Goal: Transaction & Acquisition: Book appointment/travel/reservation

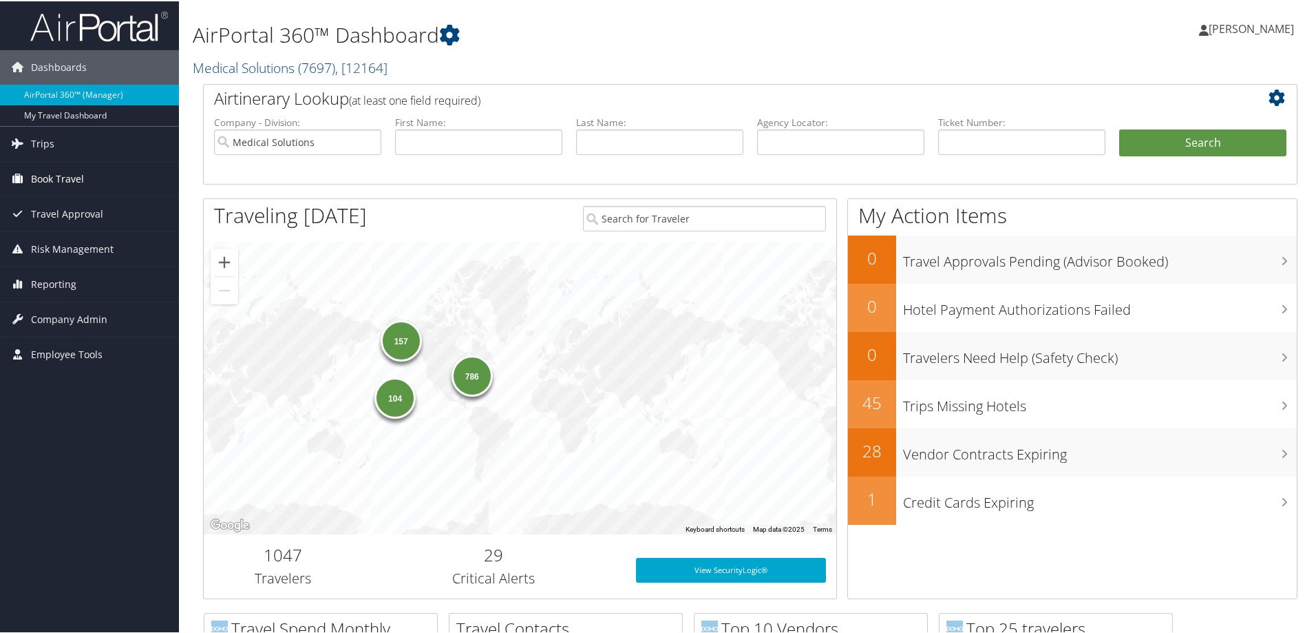
click at [74, 173] on span "Book Travel" at bounding box center [57, 177] width 53 height 34
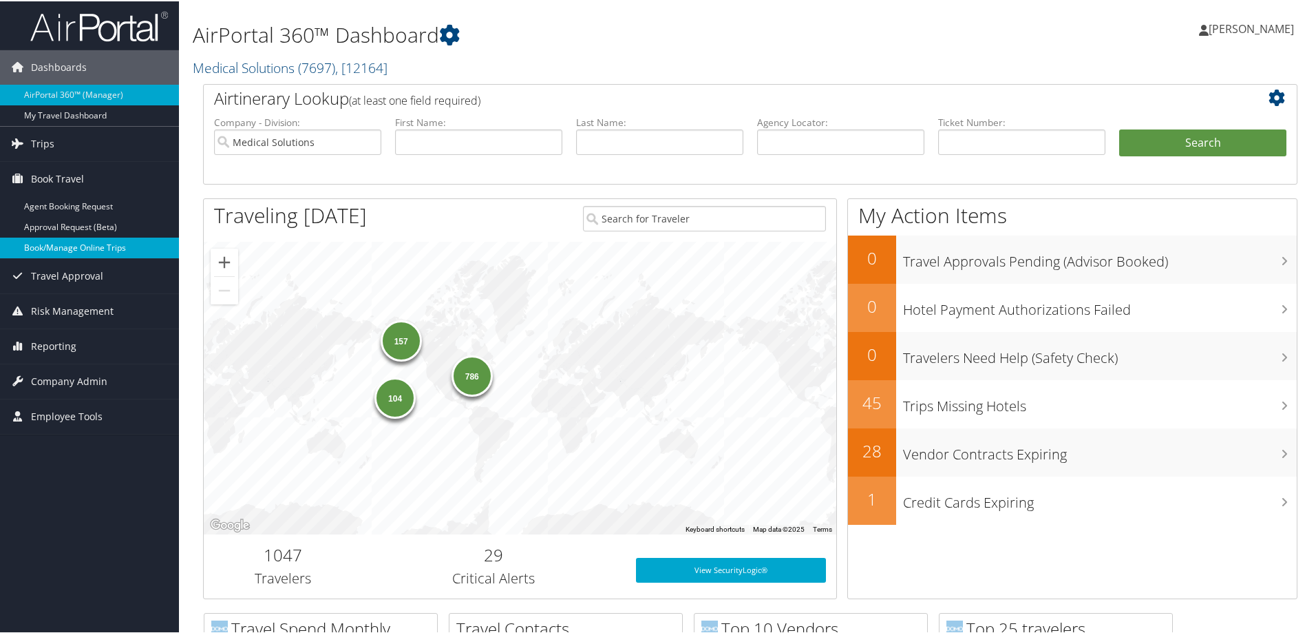
click at [100, 242] on link "Book/Manage Online Trips" at bounding box center [89, 246] width 179 height 21
